Goal: Subscribe to service/newsletter

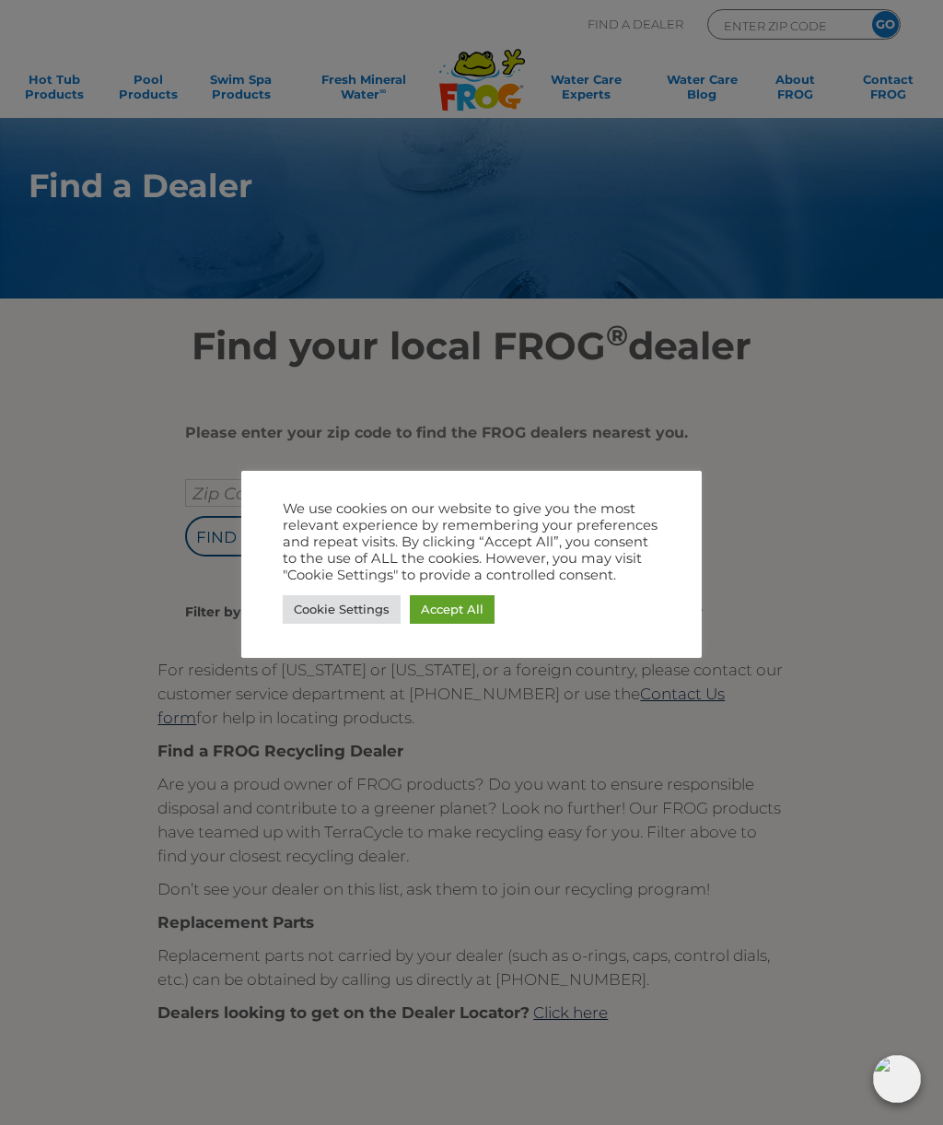
click at [368, 604] on link "Cookie Settings" at bounding box center [342, 609] width 118 height 29
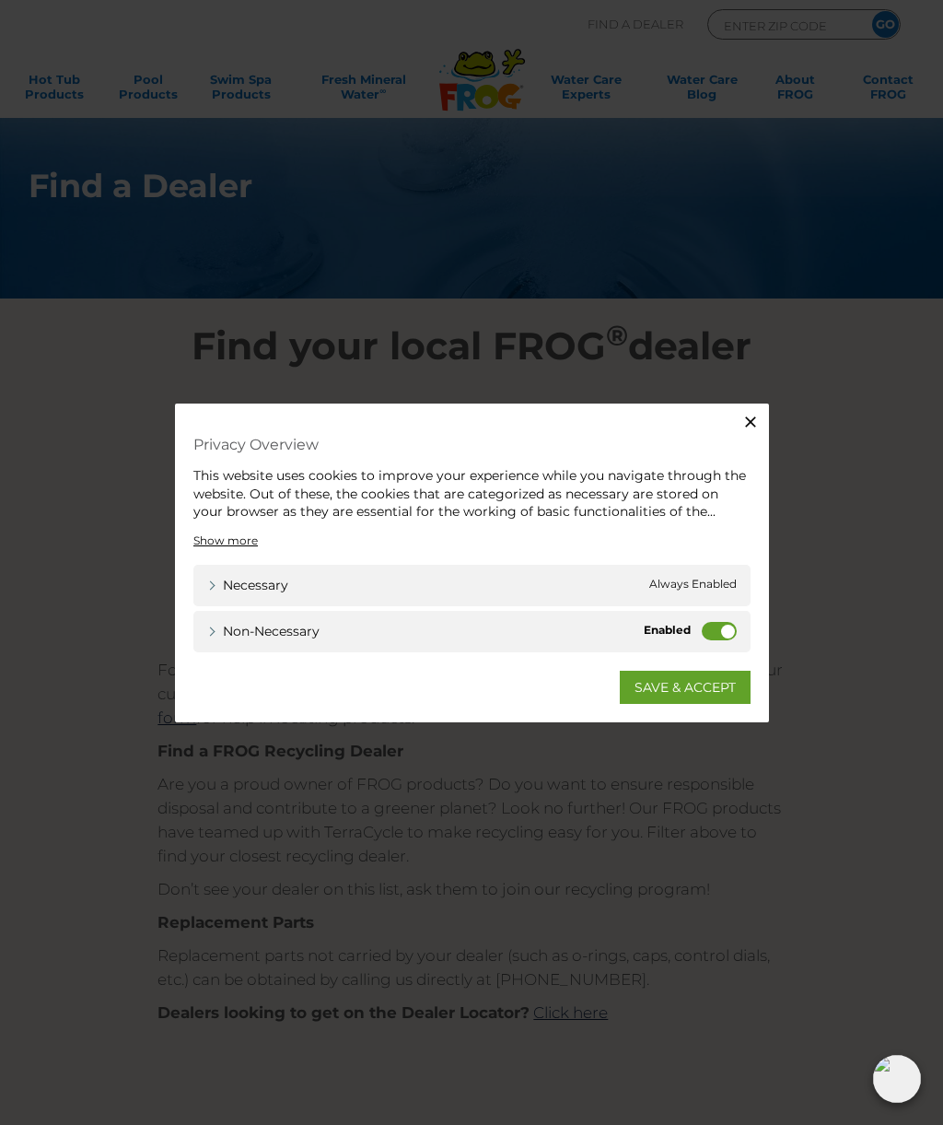
click at [757, 420] on icon "button" at bounding box center [751, 422] width 18 height 18
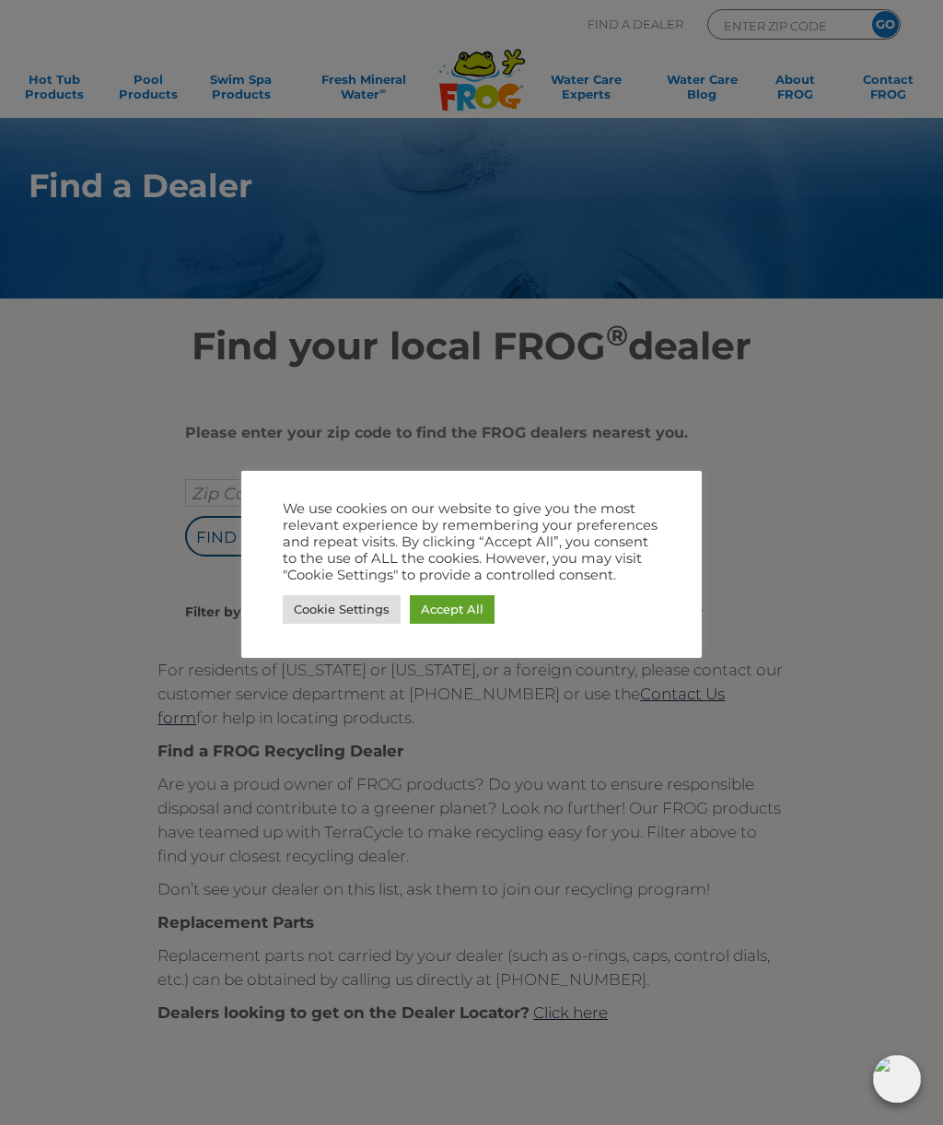
click at [553, 606] on div "Cookie Settings Accept All" at bounding box center [472, 609] width 378 height 38
click at [482, 623] on link "Accept All" at bounding box center [452, 609] width 85 height 29
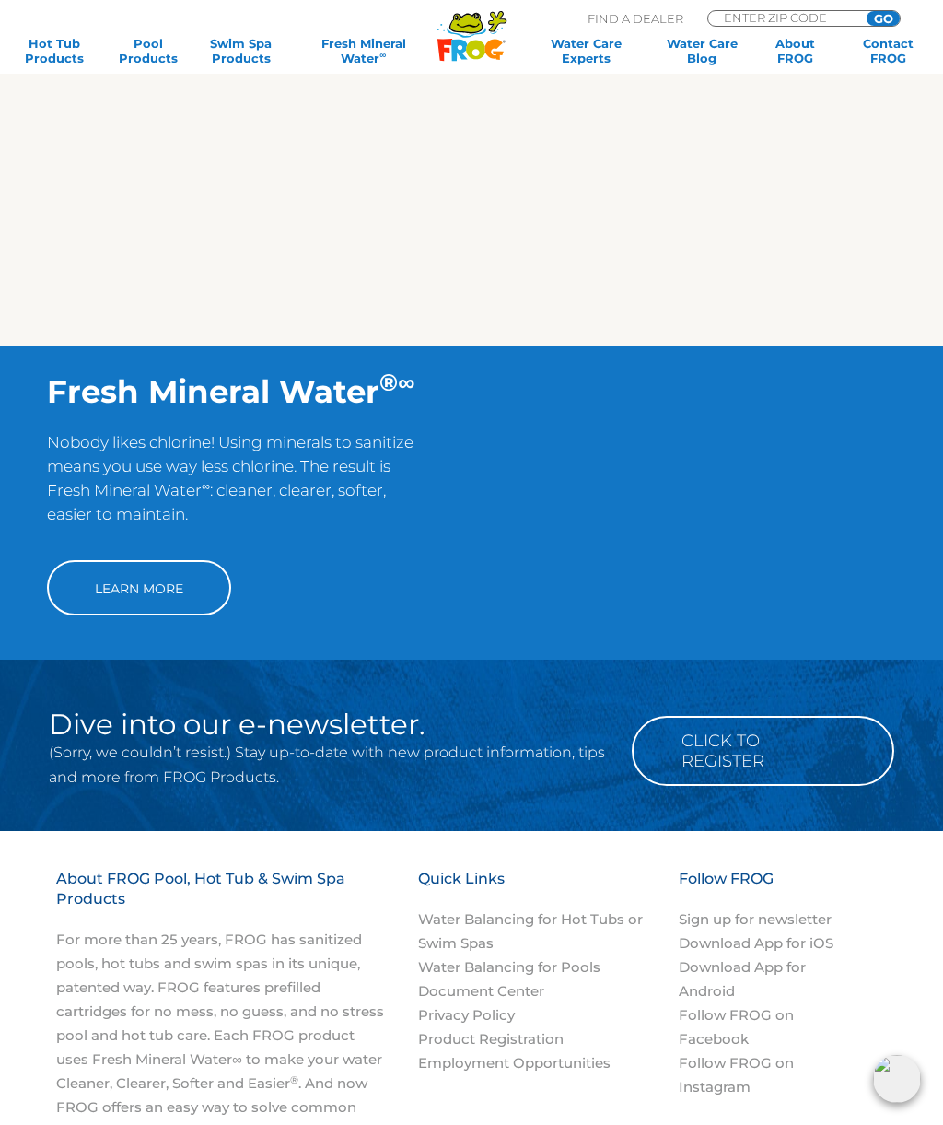
scroll to position [1053, 0]
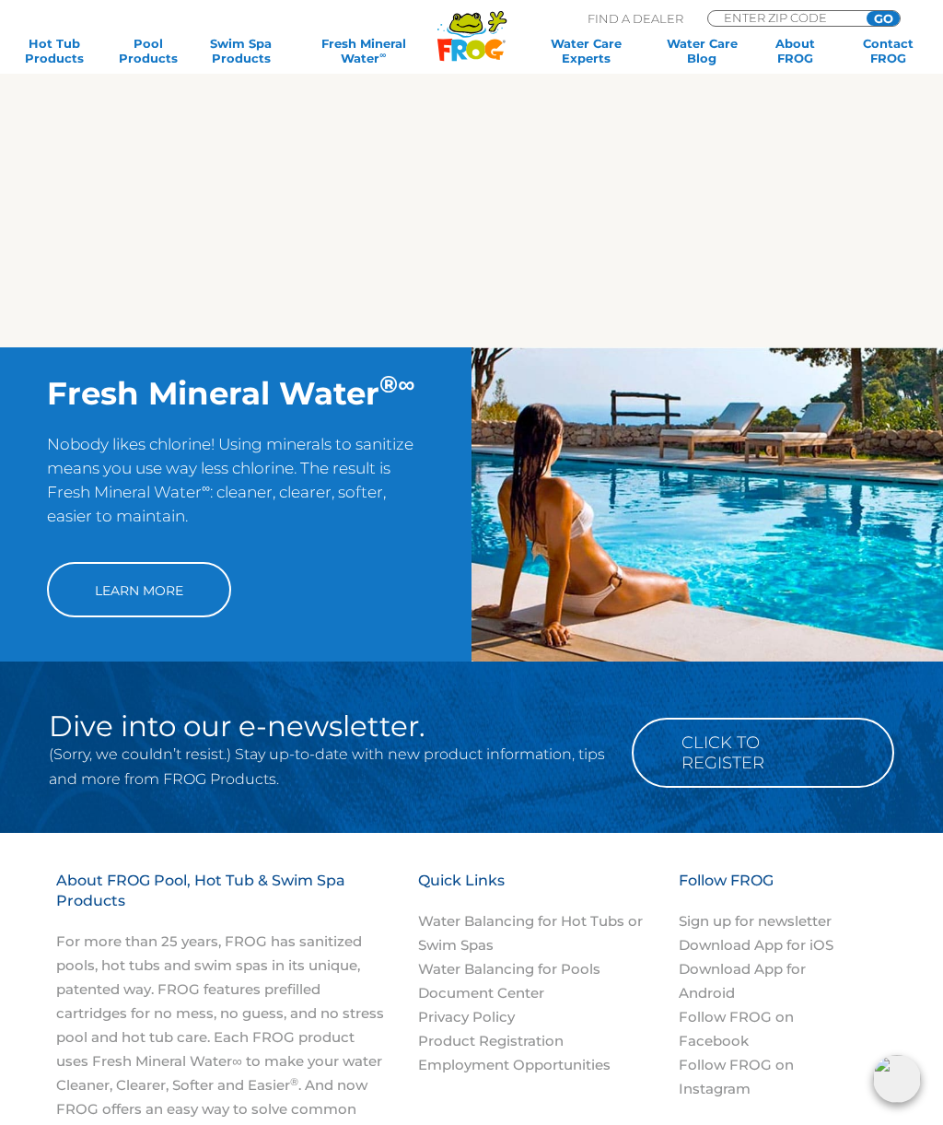
click at [478, 29] on icon at bounding box center [465, 23] width 31 height 18
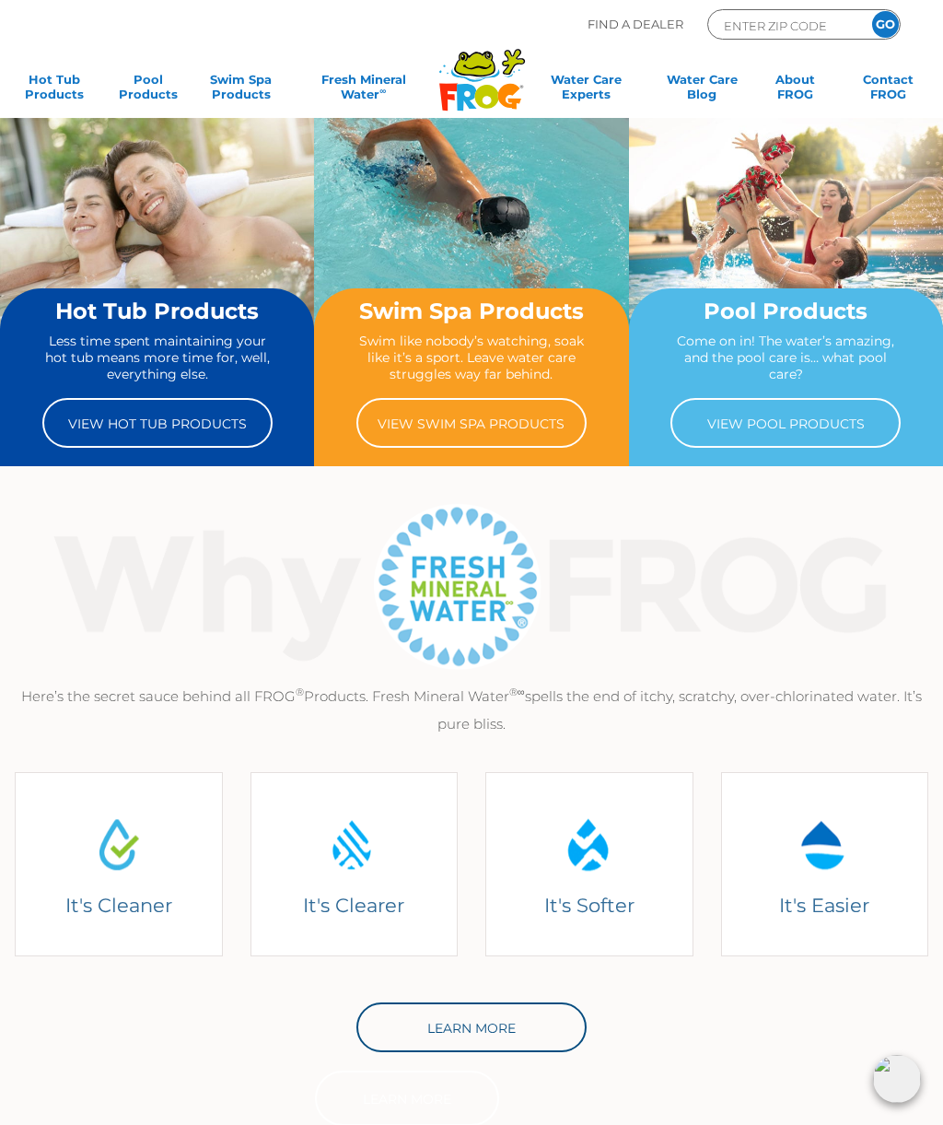
click at [129, 425] on link "View Hot Tub Products" at bounding box center [157, 423] width 230 height 50
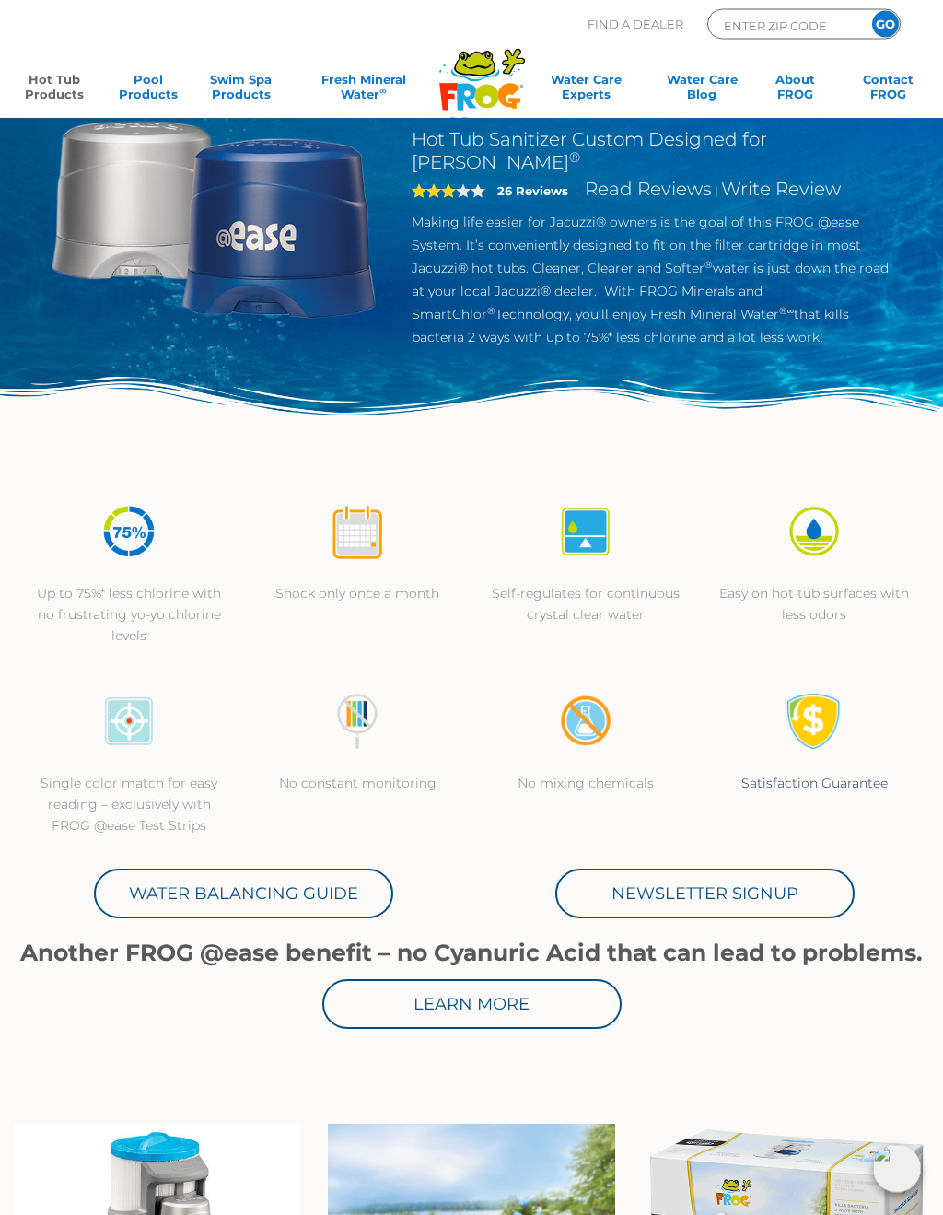
scroll to position [141, 0]
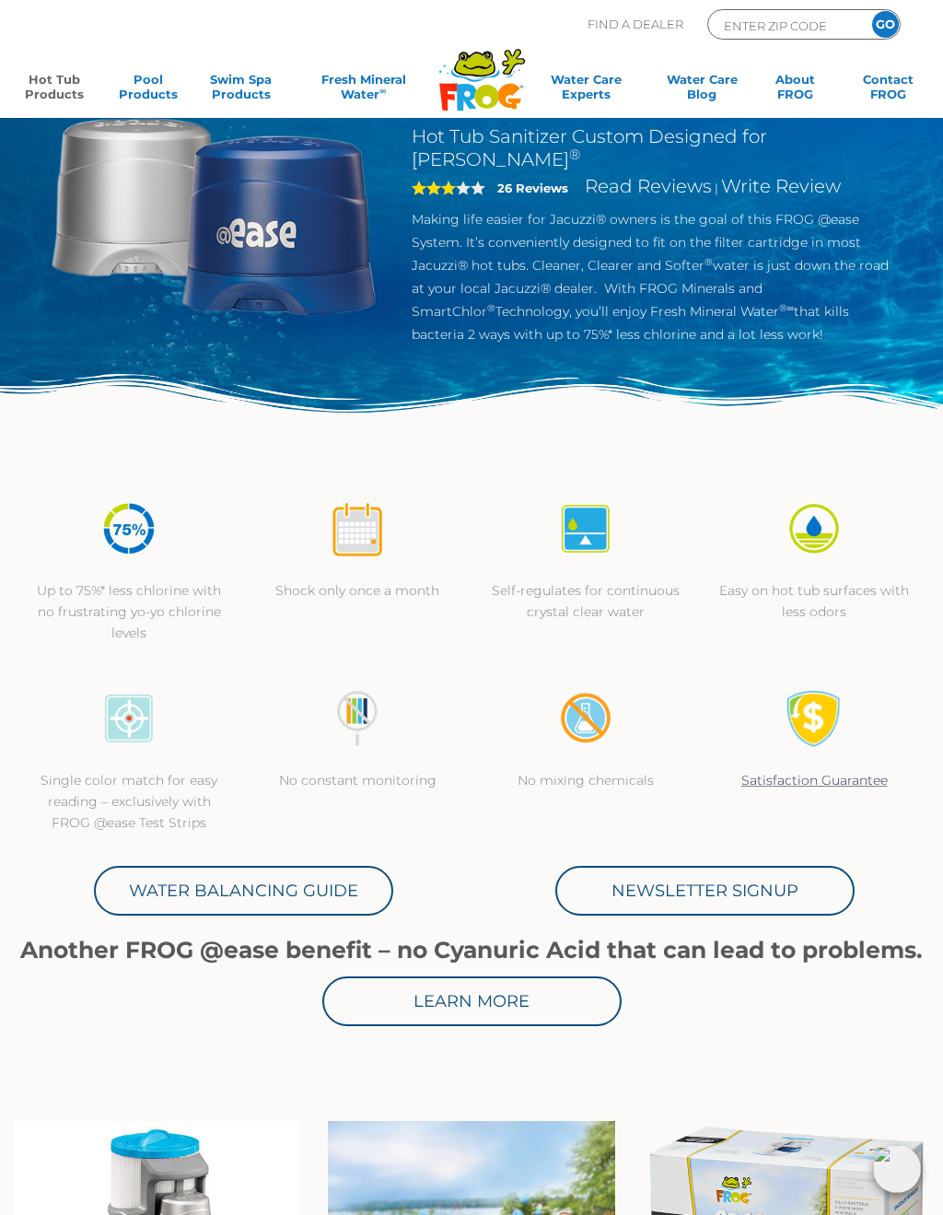
click at [847, 827] on div "Single color match for easy reading – exclusively with FROG @ease Test Strips N…" at bounding box center [472, 762] width 914 height 190
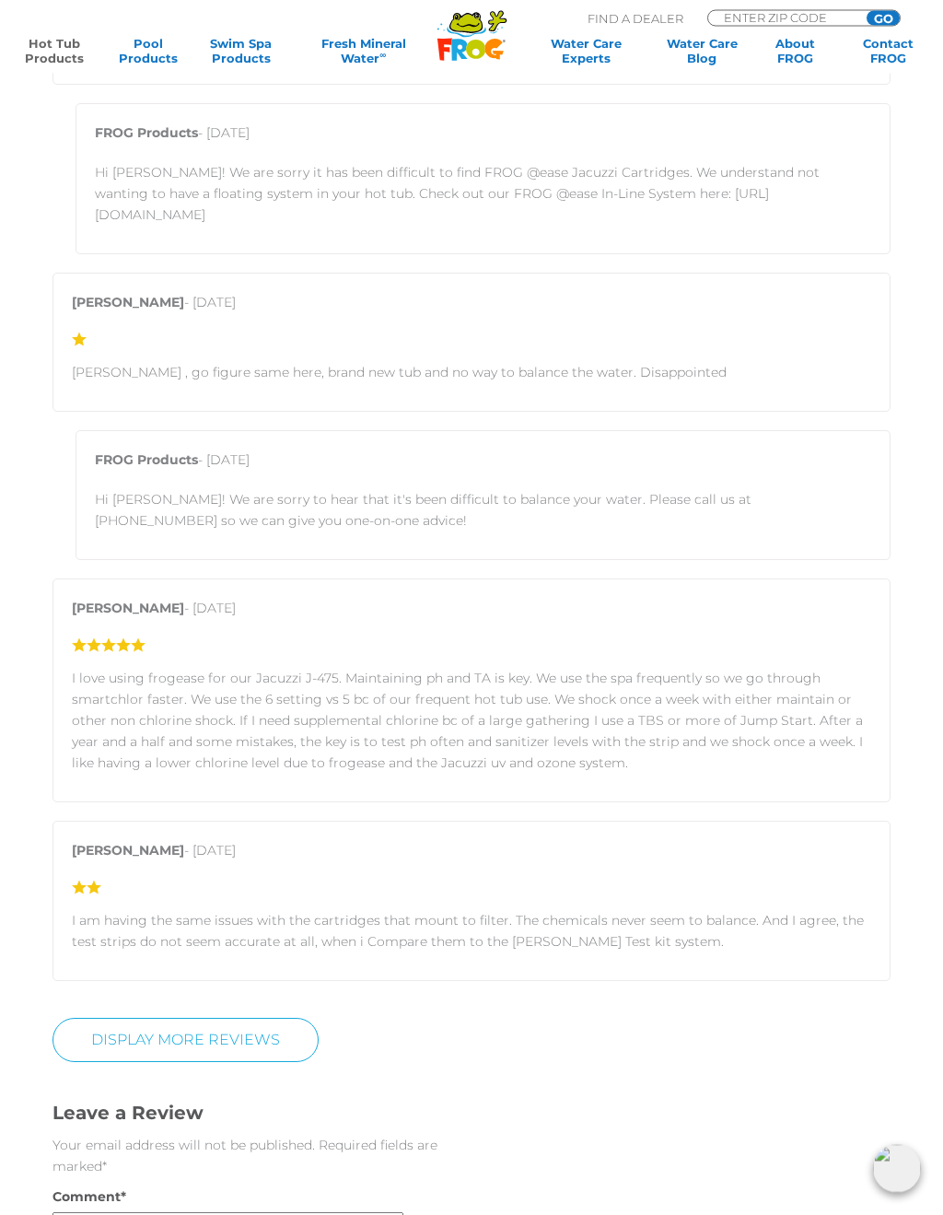
scroll to position [2749, 0]
click at [543, 863] on p "Kevin McIsaac - May 25, 2024" at bounding box center [472, 854] width 800 height 30
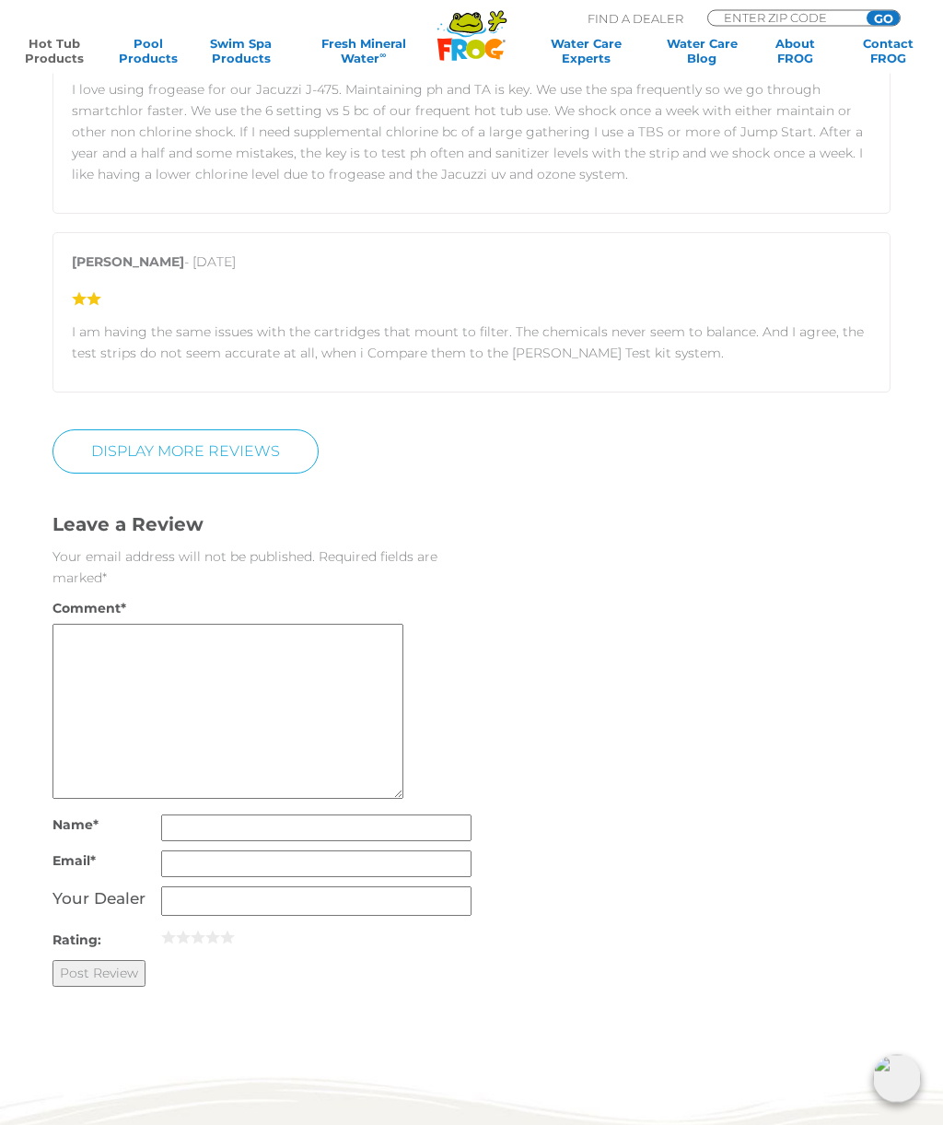
scroll to position [3336, 0]
click at [140, 463] on link "Display More Reviews" at bounding box center [186, 451] width 266 height 44
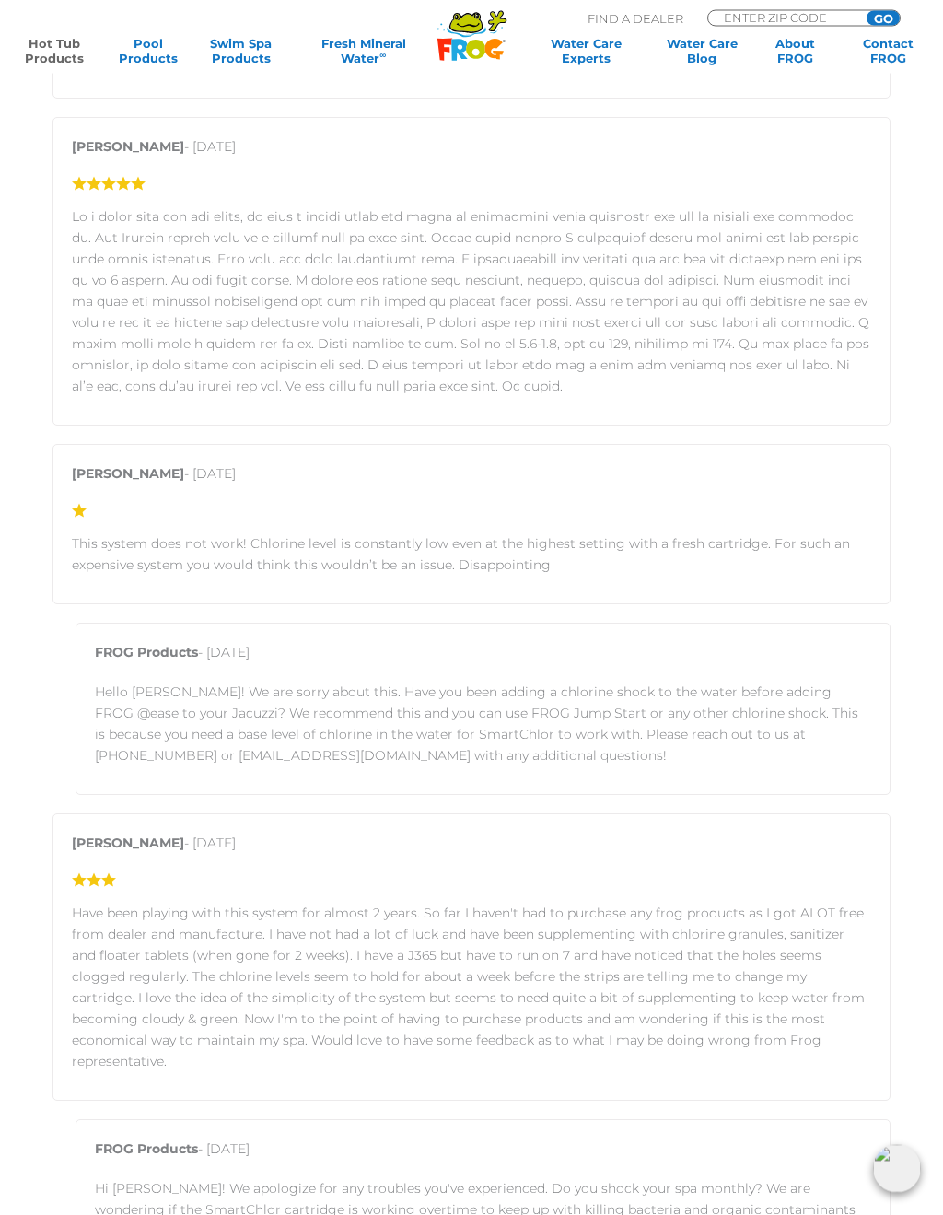
scroll to position [4009, 0]
click at [77, 472] on strong "Samantha Tillman" at bounding box center [128, 473] width 112 height 17
click at [76, 470] on strong "Samantha Tillman" at bounding box center [128, 473] width 112 height 17
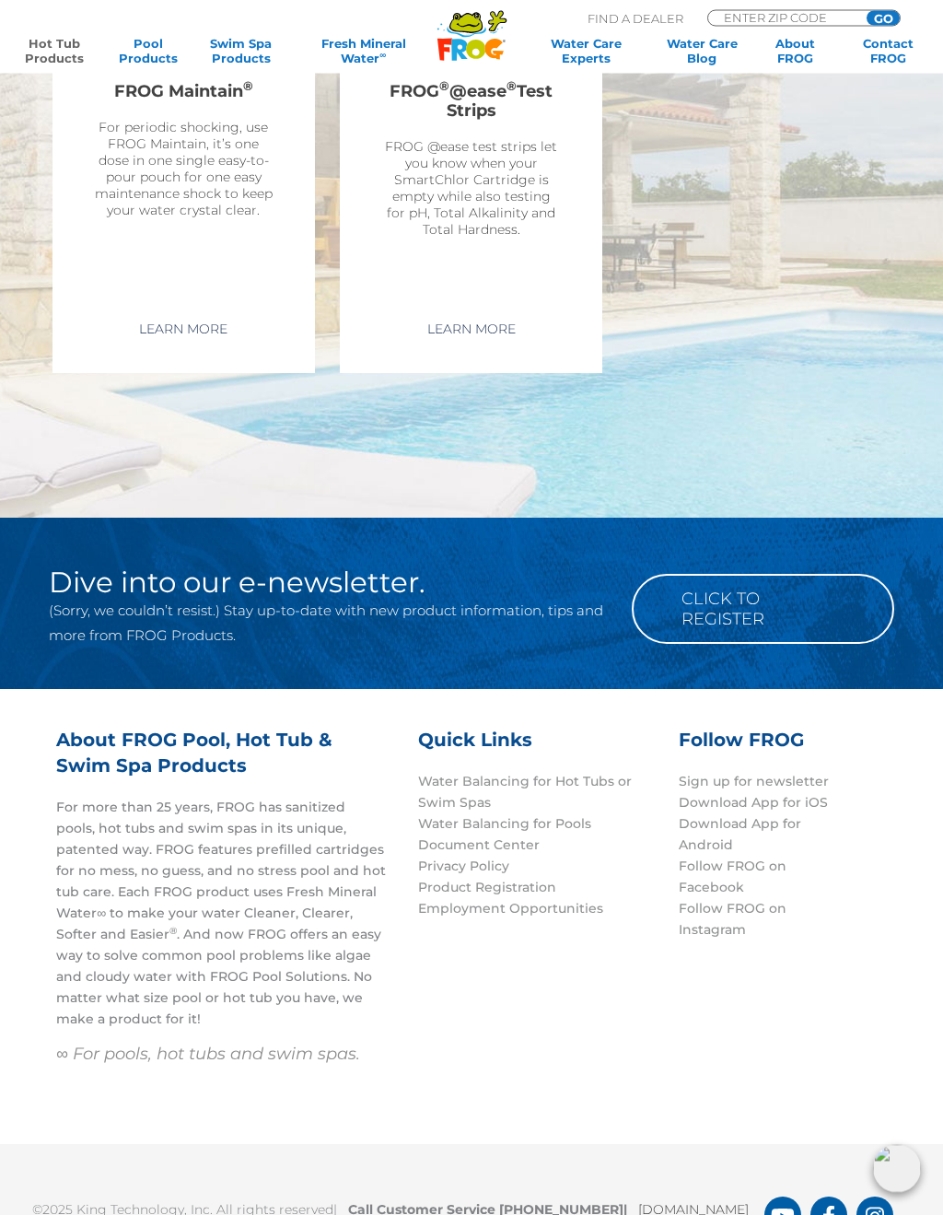
scroll to position [6358, 0]
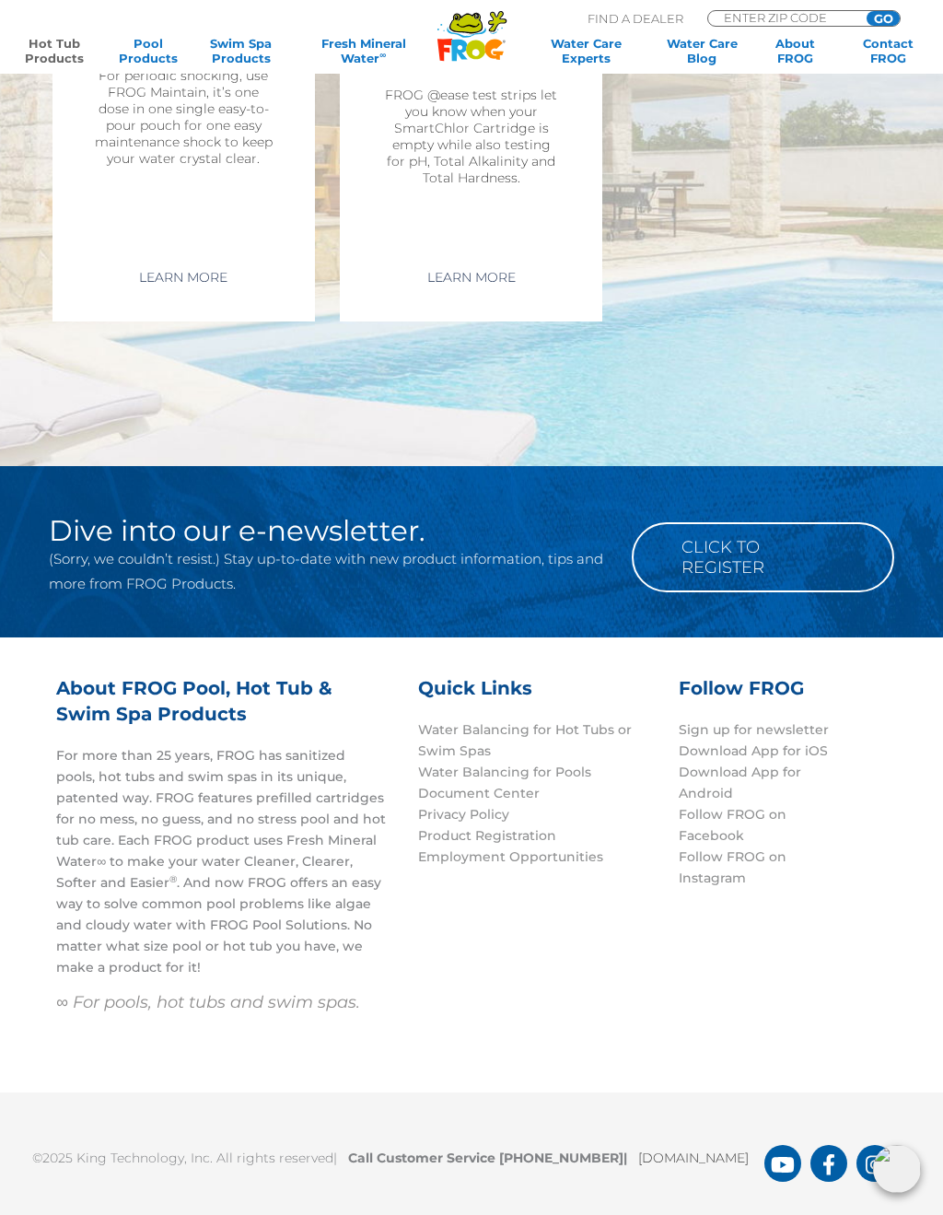
click at [715, 522] on link "Click to Register" at bounding box center [763, 557] width 263 height 70
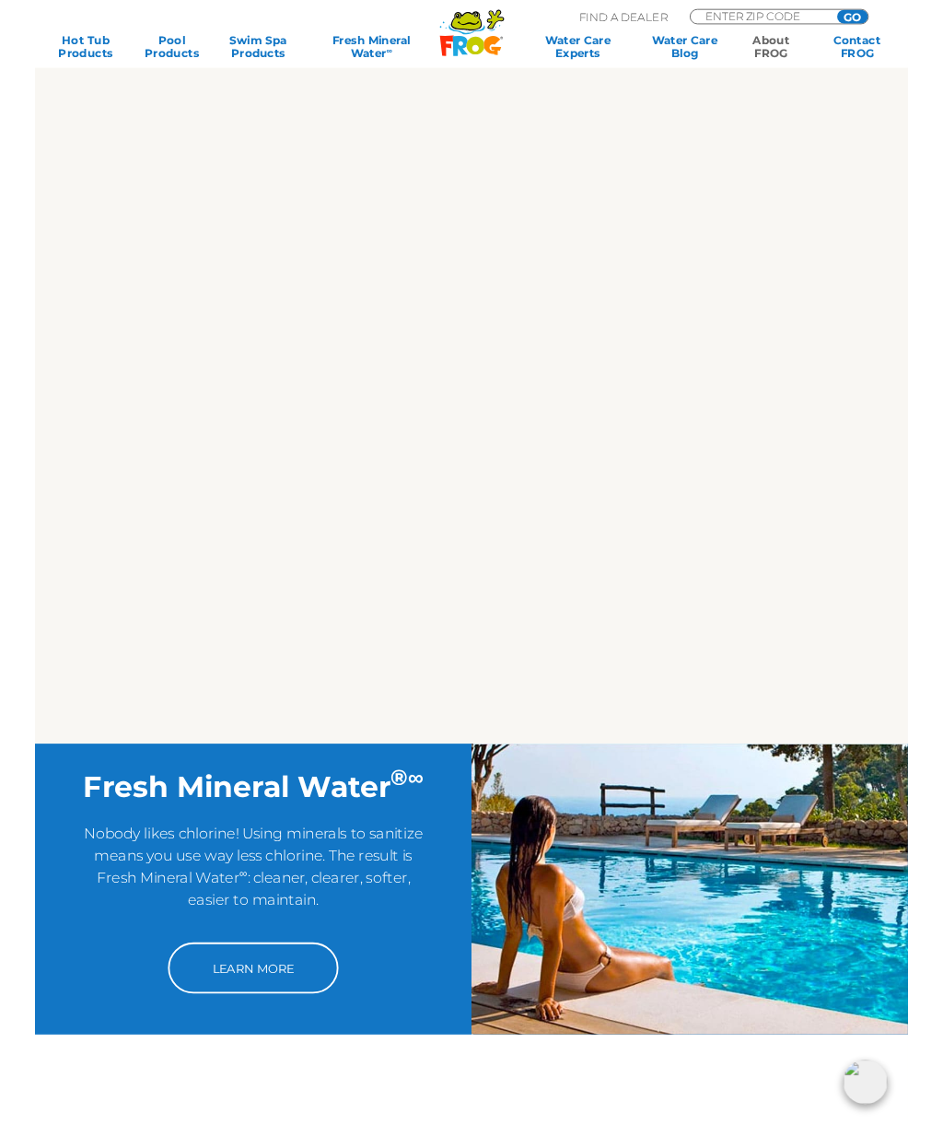
scroll to position [1588, 0]
